Goal: Task Accomplishment & Management: Use online tool/utility

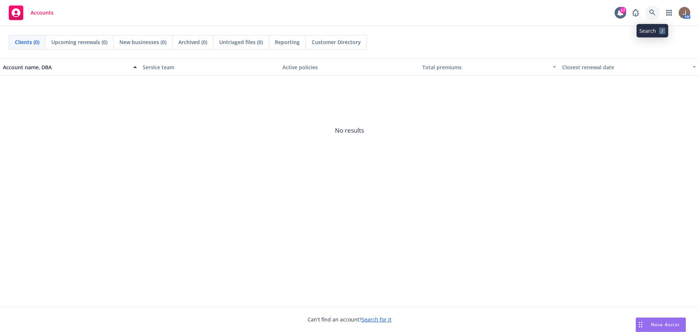
click at [654, 11] on icon at bounding box center [652, 12] width 7 height 7
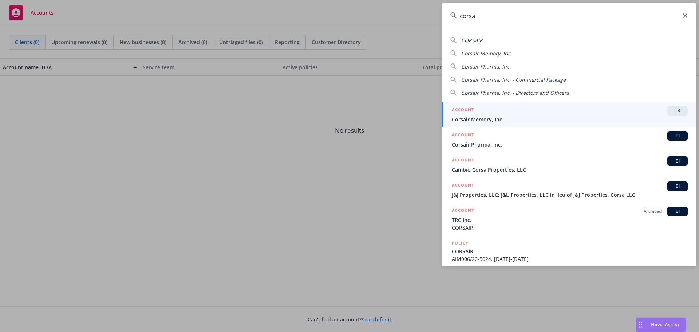
type input "corsa"
click at [548, 112] on div "ACCOUNT TR" at bounding box center [570, 110] width 236 height 9
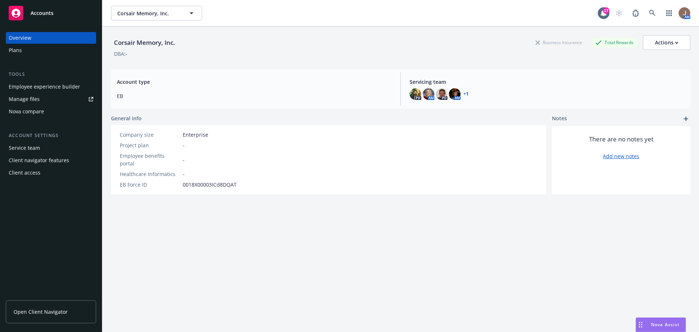
click at [27, 97] on div "Manage files" at bounding box center [24, 99] width 31 height 12
click at [52, 311] on span "Open Client Navigator" at bounding box center [40, 312] width 54 height 8
click at [36, 96] on div "Manage files" at bounding box center [24, 99] width 31 height 12
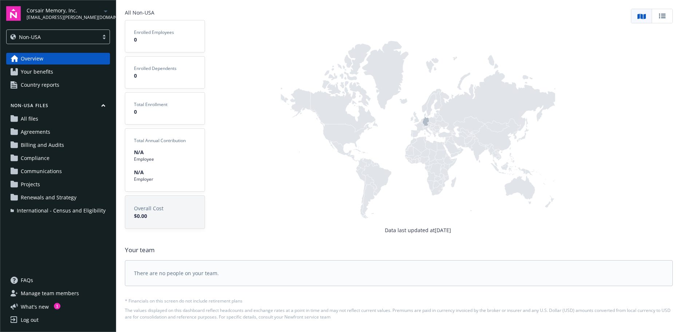
click at [102, 36] on div at bounding box center [104, 37] width 11 height 6
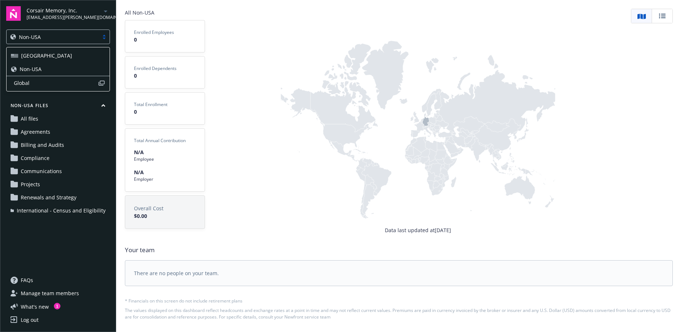
click at [86, 58] on div "USA" at bounding box center [58, 56] width 94 height 8
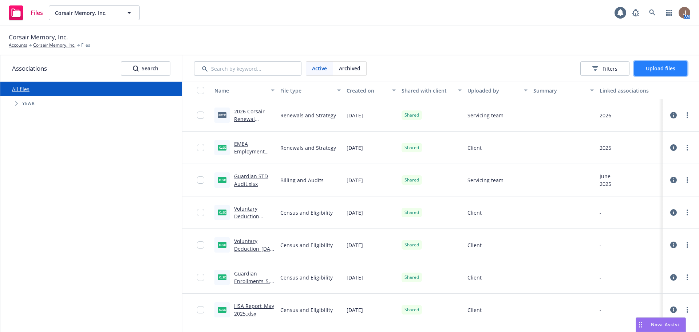
click at [659, 65] on span "Upload files" at bounding box center [660, 68] width 29 height 7
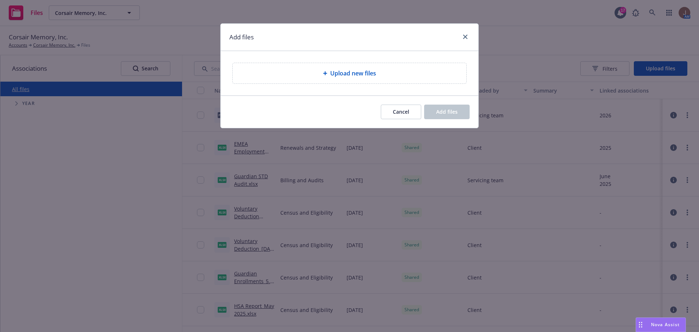
click at [370, 74] on span "Upload new files" at bounding box center [353, 73] width 46 height 9
click at [467, 37] on icon "close" at bounding box center [465, 37] width 4 height 4
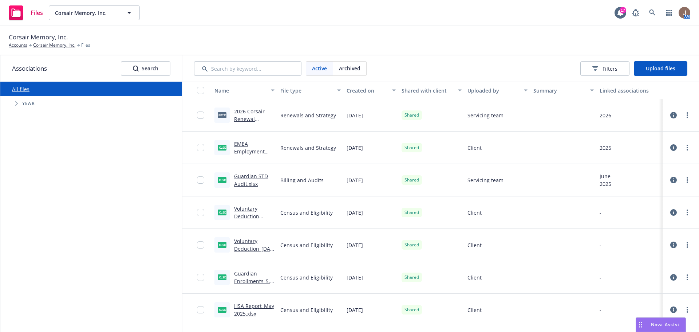
click at [16, 101] on icon "Tree Example" at bounding box center [16, 103] width 3 height 4
